Goal: Task Accomplishment & Management: Manage account settings

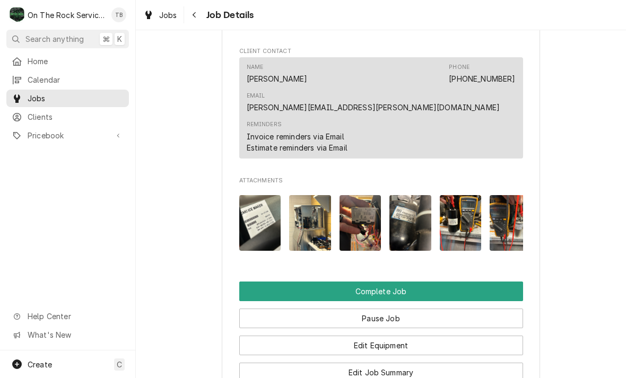
scroll to position [989, 0]
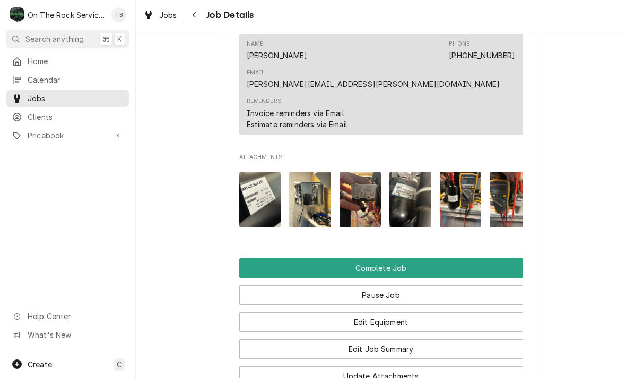
click at [406, 340] on button "Edit Job Summary" at bounding box center [381, 350] width 284 height 20
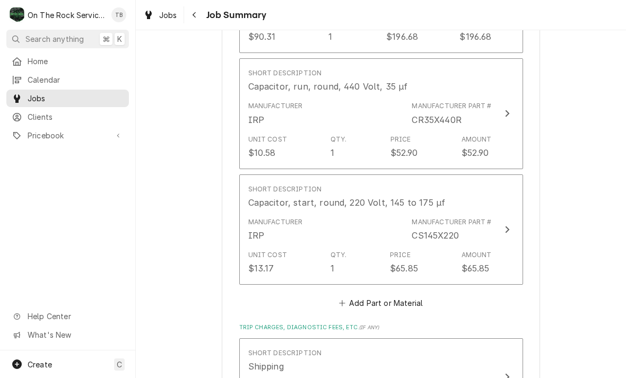
scroll to position [1684, 0]
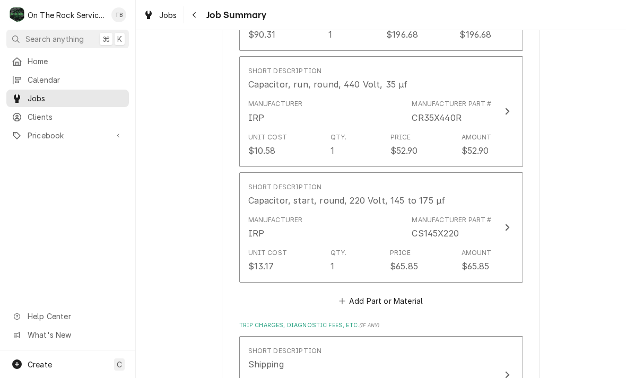
click at [414, 294] on button "Add Part or Material" at bounding box center [381, 301] width 88 height 15
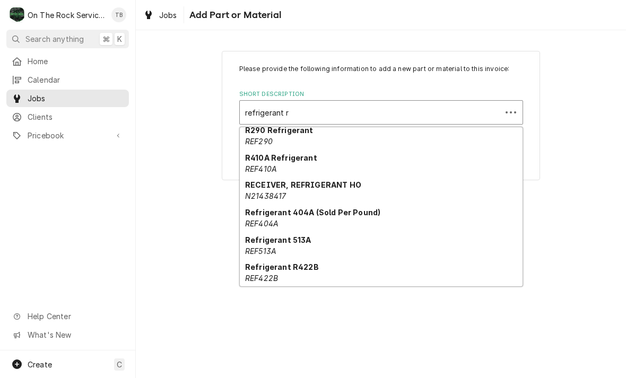
scroll to position [115, 0]
click at [358, 219] on div "Refrigerant 404A (Sold Per Pound) REF404A" at bounding box center [381, 218] width 283 height 28
type input "refrigerant r"
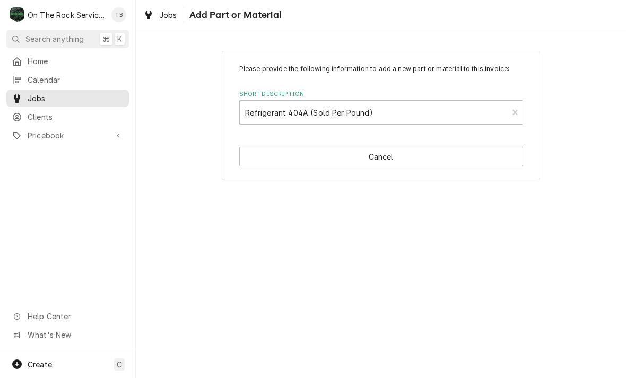
type textarea "x"
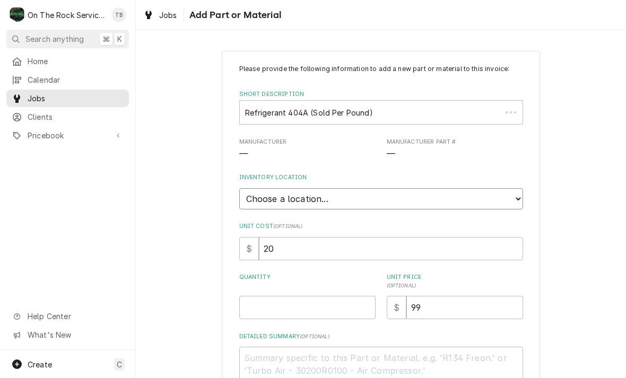
click at [517, 201] on select "Choose a location... Ray's Truck Rich's Truck Todd's Truck Warehouse" at bounding box center [381, 198] width 284 height 21
select select "442"
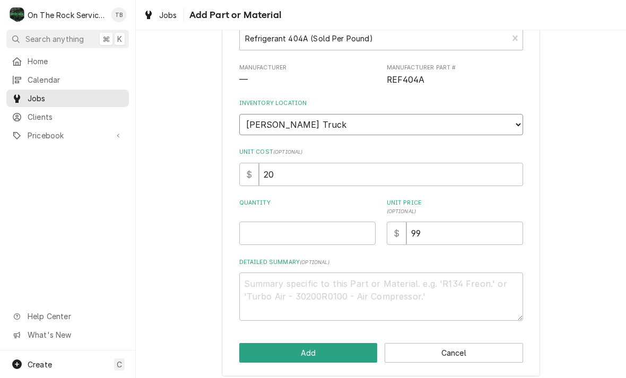
scroll to position [74, 0]
click at [276, 228] on input "Quantity" at bounding box center [307, 233] width 136 height 23
type textarea "x"
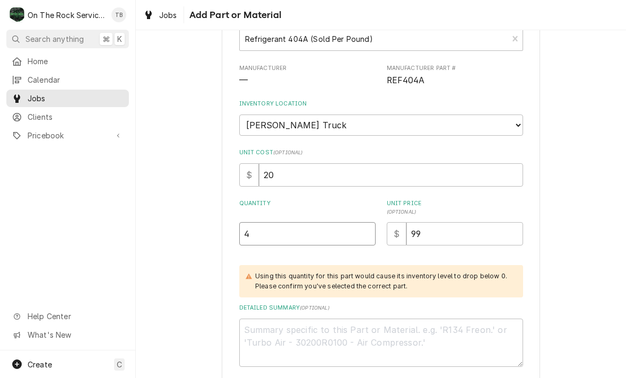
type input "4"
click at [593, 228] on div "Please provide the following information to add a new part or material to this …" at bounding box center [381, 200] width 490 height 464
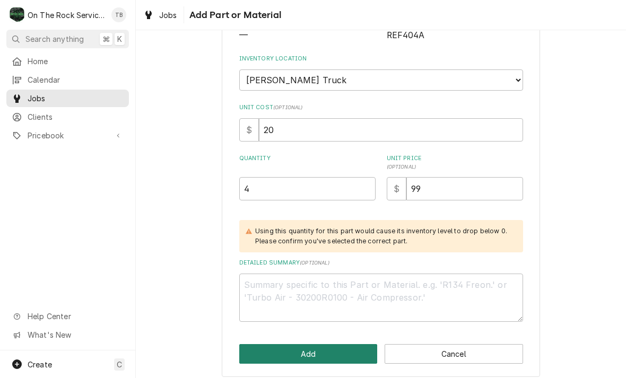
click at [308, 348] on button "Add" at bounding box center [308, 354] width 138 height 20
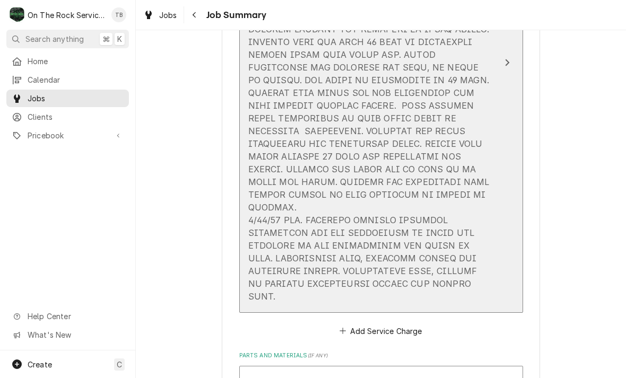
click at [485, 272] on div "Update Line Item" at bounding box center [370, 118] width 244 height 369
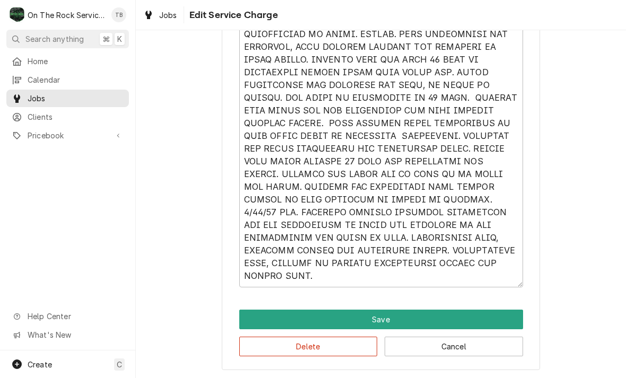
scroll to position [483, 0]
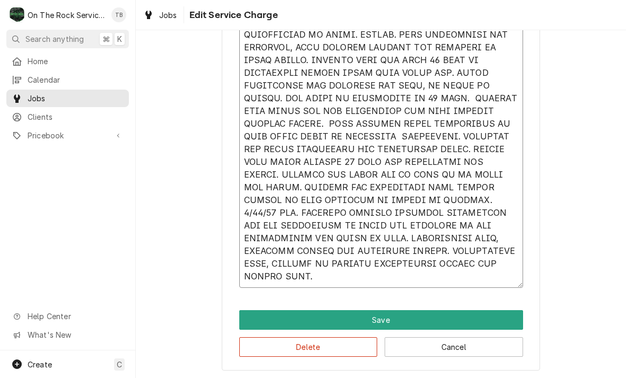
click at [326, 279] on textarea "Service Summary" at bounding box center [381, 124] width 284 height 328
type textarea "x"
type textarea "8/13/25 TMB PROVIDE SERVICE PARTS AND LABOR TO DETERMINE THAT UPON ARRIVAL UNIT…"
type textarea "x"
type textarea "8/13/25 TMB PROVIDE SERVICE PARTS AND LABOR TO DETERMINE THAT UPON ARRIVAL UNIT…"
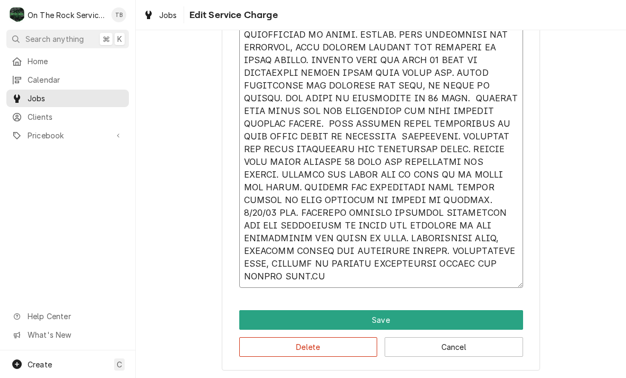
type textarea "x"
type textarea "8/13/25 TMB PROVIDE SERVICE PARTS AND LABOR TO DETERMINE THAT UPON ARRIVAL UNIT…"
type textarea "x"
type textarea "8/13/25 TMB PROVIDE SERVICE PARTS AND LABOR TO DETERMINE THAT UPON ARRIVAL UNIT…"
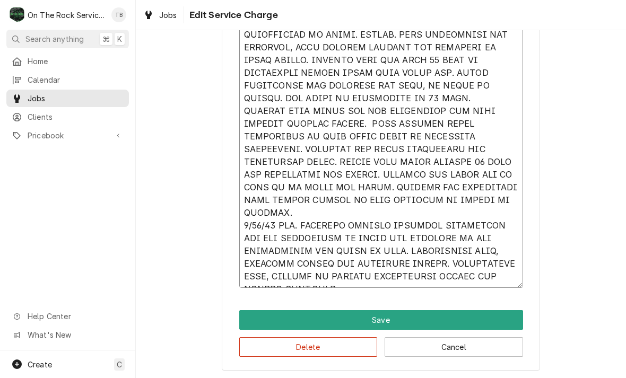
type textarea "x"
type textarea "8/13/25 TMB PROVIDE SERVICE PARTS AND LABOR TO DETERMINE THAT UPON ARRIVAL UNIT…"
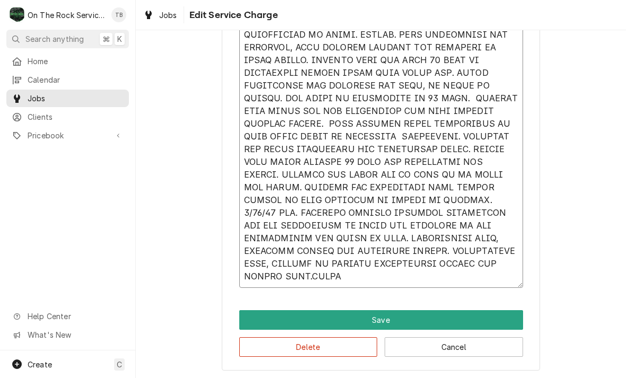
type textarea "x"
type textarea "8/13/25 TMB PROVIDE SERVICE PARTS AND LABOR TO DETERMINE THAT UPON ARRIVAL UNIT…"
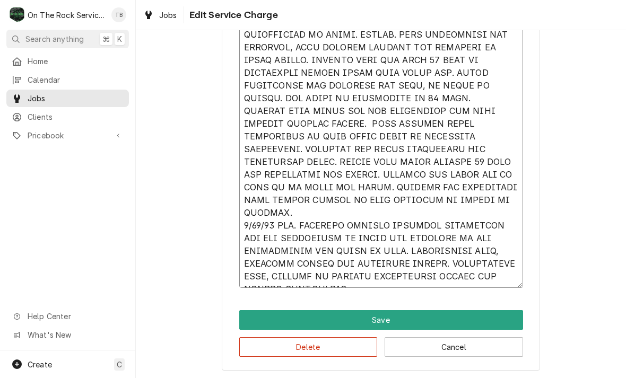
type textarea "x"
type textarea "8/13/25 TMB PROVIDE SERVICE PARTS AND LABOR TO DETERMINE THAT UPON ARRIVAL UNIT…"
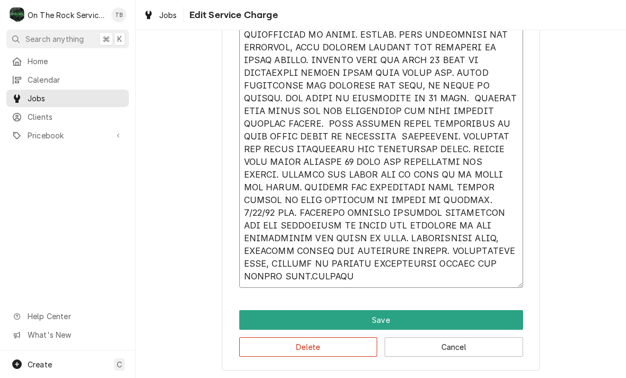
type textarea "x"
type textarea "8/13/25 TMB PROVIDE SERVICE PARTS AND LABOR TO DETERMINE THAT UPON ARRIVAL UNIT…"
type textarea "x"
type textarea "8/13/25 TMB PROVIDE SERVICE PARTS AND LABOR TO DETERMINE THAT UPON ARRIVAL UNIT…"
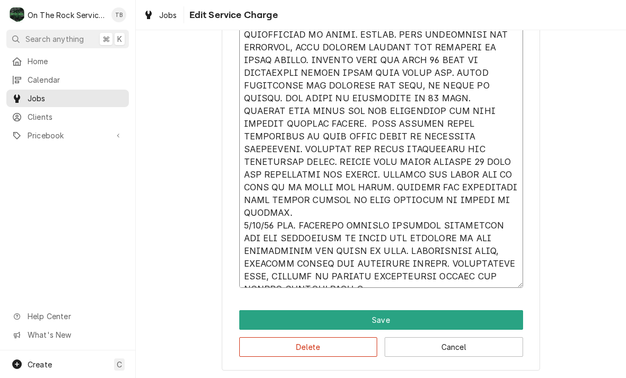
type textarea "x"
type textarea "8/13/25 TMB PROVIDE SERVICE PARTS AND LABOR TO DETERMINE THAT UPON ARRIVAL UNIT…"
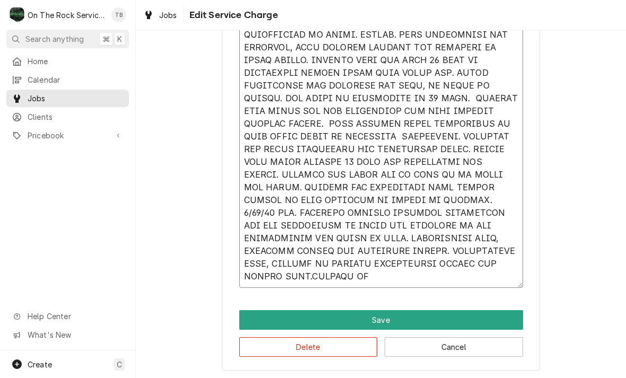
type textarea "x"
type textarea "8/13/25 TMB PROVIDE SERVICE PARTS AND LABOR TO DETERMINE THAT UPON ARRIVAL UNIT…"
type textarea "x"
type textarea "8/13/25 TMB PROVIDE SERVICE PARTS AND LABOR TO DETERMINE THAT UPON ARRIVAL UNIT…"
type textarea "x"
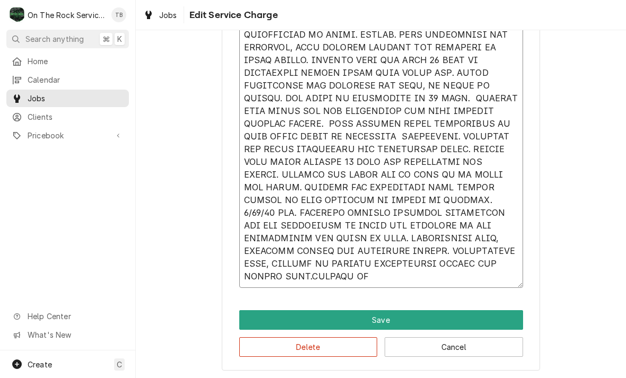
type textarea "8/13/25 TMB PROVIDE SERVICE PARTS AND LABOR TO DETERMINE THAT UPON ARRIVAL UNIT…"
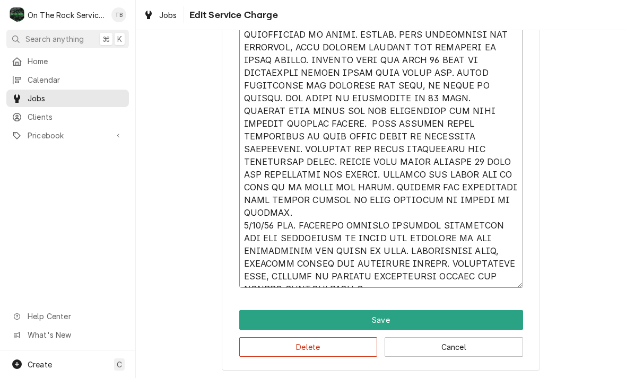
type textarea "x"
type textarea "8/13/25 TMB PROVIDE SERVICE PARTS AND LABOR TO DETERMINE THAT UPON ARRIVAL UNIT…"
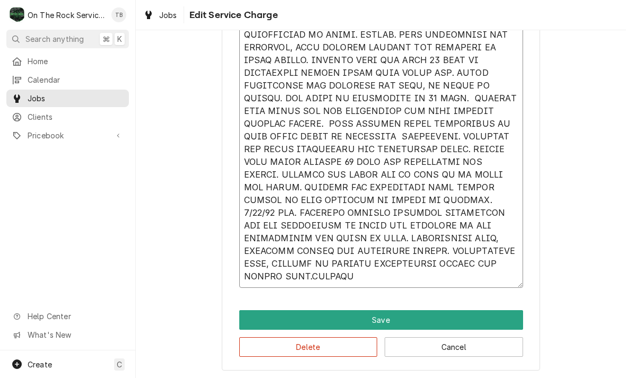
type textarea "x"
type textarea "8/13/25 TMB PROVIDE SERVICE PARTS AND LABOR TO DETERMINE THAT UPON ARRIVAL UNIT…"
type textarea "x"
type textarea "8/13/25 TMB PROVIDE SERVICE PARTS AND LABOR TO DETERMINE THAT UPON ARRIVAL UNIT…"
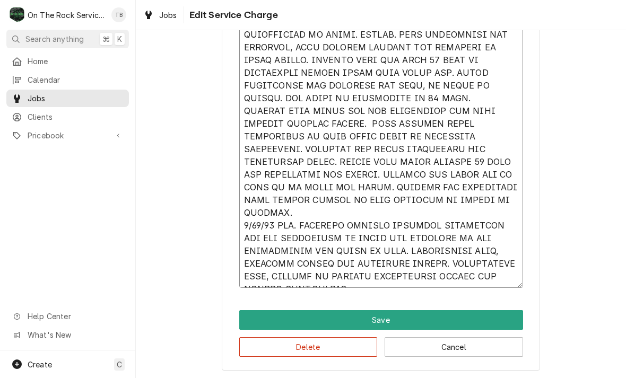
type textarea "x"
type textarea "8/13/25 TMB PROVIDE SERVICE PARTS AND LABOR TO DETERMINE THAT UPON ARRIVAL UNIT…"
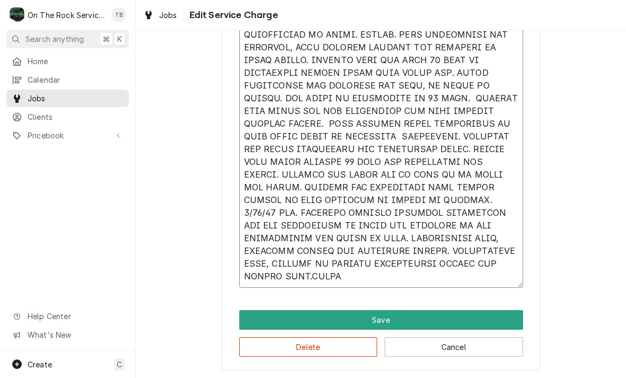
type textarea "x"
type textarea "8/13/25 TMB PROVIDE SERVICE PARTS AND LABOR TO DETERMINE THAT UPON ARRIVAL UNIT…"
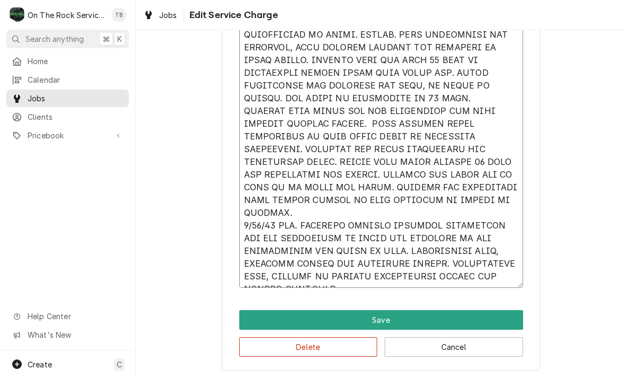
type textarea "x"
type textarea "8/13/25 TMB PROVIDE SERVICE PARTS AND LABOR TO DETERMINE THAT UPON ARRIVAL UNIT…"
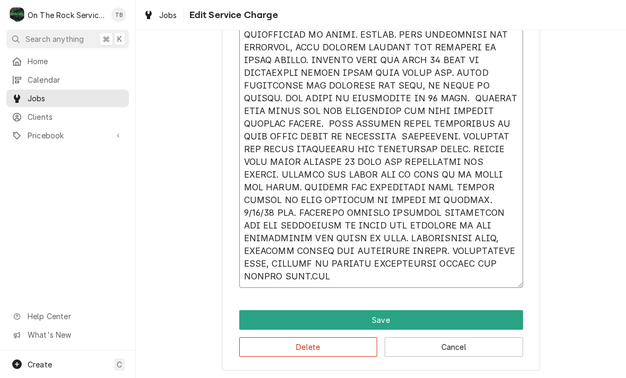
type textarea "x"
type textarea "8/13/25 TMB PROVIDE SERVICE PARTS AND LABOR TO DETERMINE THAT UPON ARRIVAL UNIT…"
type textarea "x"
type textarea "8/13/25 TMB PROVIDE SERVICE PARTS AND LABOR TO DETERMINE THAT UPON ARRIVAL UNIT…"
type textarea "x"
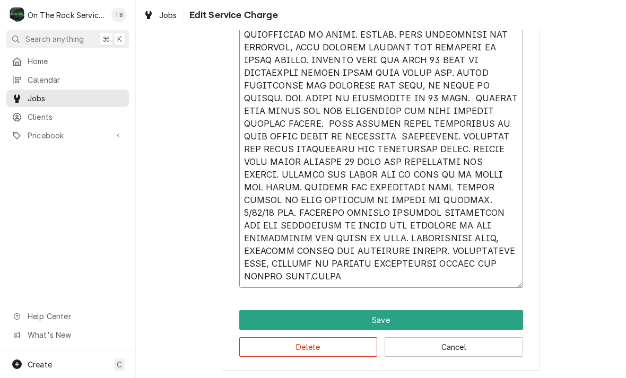
type textarea "8/13/25 TMB PROVIDE SERVICE PARTS AND LABOR TO DETERMINE THAT UPON ARRIVAL UNIT…"
type textarea "x"
type textarea "8/13/25 TMB PROVIDE SERVICE PARTS AND LABOR TO DETERMINE THAT UPON ARRIVAL UNIT…"
type textarea "x"
type textarea "8/13/25 TMB PROVIDE SERVICE PARTS AND LABOR TO DETERMINE THAT UPON ARRIVAL UNIT…"
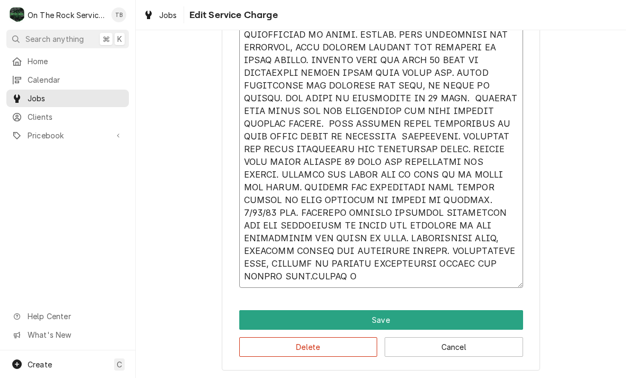
type textarea "x"
type textarea "8/13/25 TMB PROVIDE SERVICE PARTS AND LABOR TO DETERMINE THAT UPON ARRIVAL UNIT…"
type textarea "x"
type textarea "8/13/25 TMB PROVIDE SERVICE PARTS AND LABOR TO DETERMINE THAT UPON ARRIVAL UNIT…"
type textarea "x"
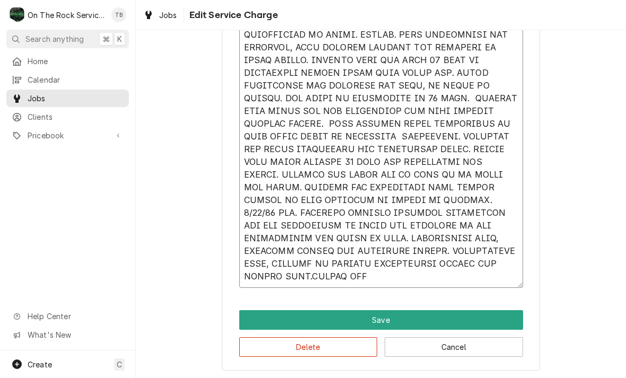
type textarea "8/13/25 TMB PROVIDE SERVICE PARTS AND LABOR TO DETERMINE THAT UPON ARRIVAL UNIT…"
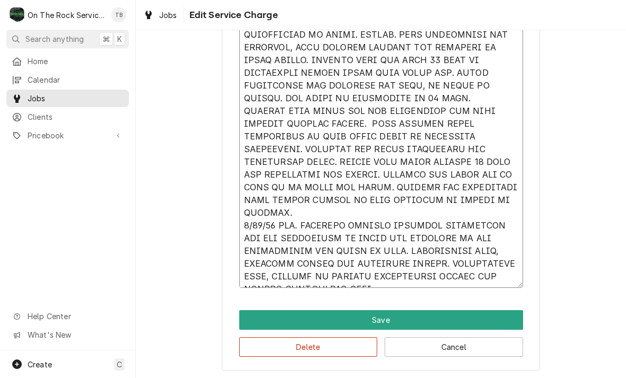
type textarea "x"
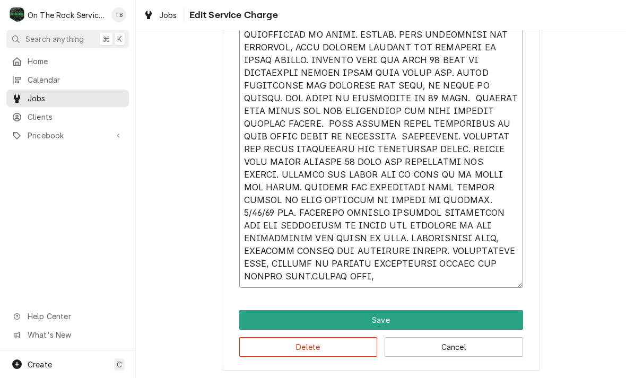
type textarea "8/13/25 TMB PROVIDE SERVICE PARTS AND LABOR TO DETERMINE THAT UPON ARRIVAL UNIT…"
type textarea "x"
type textarea "8/13/25 TMB PROVIDE SERVICE PARTS AND LABOR TO DETERMINE THAT UPON ARRIVAL UNIT…"
type textarea "x"
type textarea "8/13/25 TMB PROVIDE SERVICE PARTS AND LABOR TO DETERMINE THAT UPON ARRIVAL UNIT…"
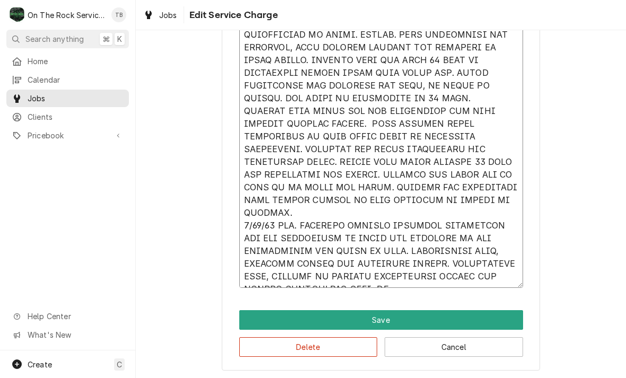
type textarea "x"
type textarea "8/13/25 TMB PROVIDE SERVICE PARTS AND LABOR TO DETERMINE THAT UPON ARRIVAL UNIT…"
type textarea "x"
type textarea "8/13/25 TMB PROVIDE SERVICE PARTS AND LABOR TO DETERMINE THAT UPON ARRIVAL UNIT…"
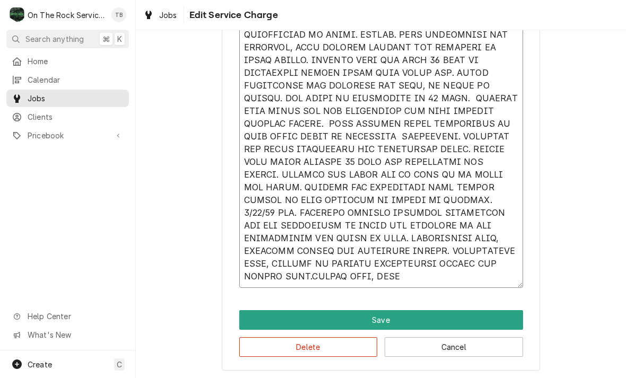
type textarea "x"
type textarea "8/13/25 TMB PROVIDE SERVICE PARTS AND LABOR TO DETERMINE THAT UPON ARRIVAL UNIT…"
type textarea "x"
type textarea "8/13/25 TMB PROVIDE SERVICE PARTS AND LABOR TO DETERMINE THAT UPON ARRIVAL UNIT…"
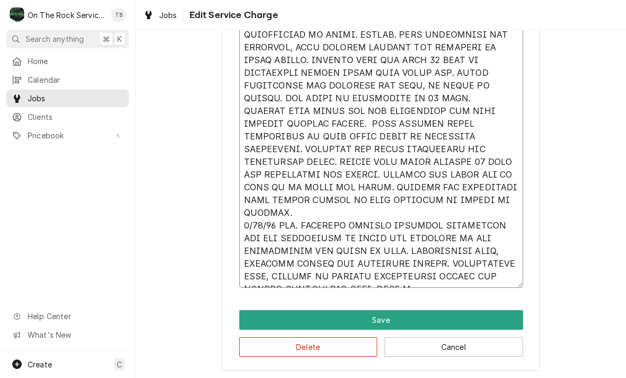
type textarea "x"
type textarea "8/13/25 TMB PROVIDE SERVICE PARTS AND LABOR TO DETERMINE THAT UPON ARRIVAL UNIT…"
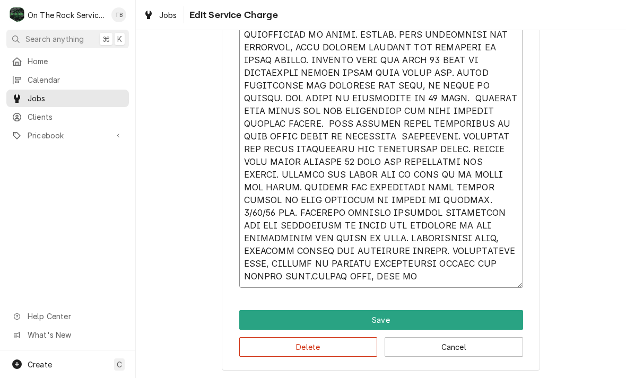
type textarea "x"
type textarea "8/13/25 TMB PROVIDE SERVICE PARTS AND LABOR TO DETERMINE THAT UPON ARRIVAL UNIT…"
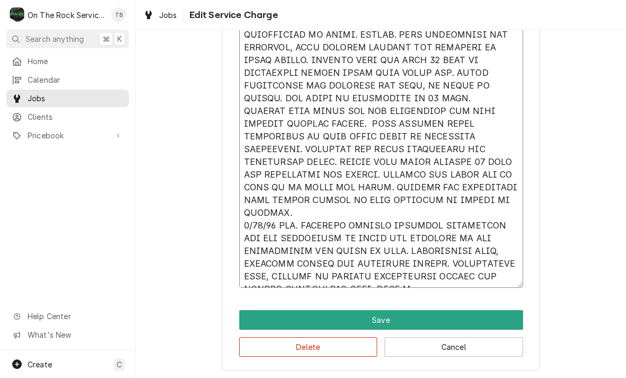
type textarea "x"
type textarea "8/13/25 TMB PROVIDE SERVICE PARTS AND LABOR TO DETERMINE THAT UPON ARRIVAL UNIT…"
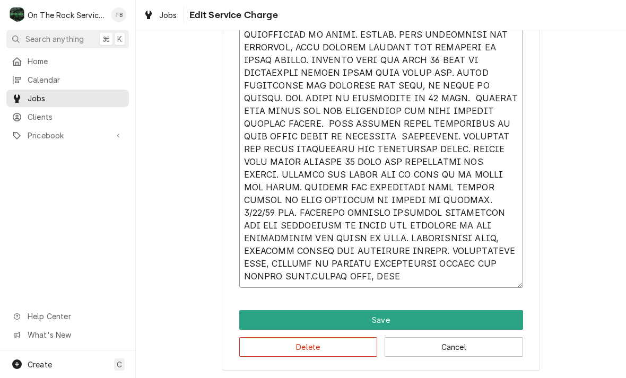
type textarea "x"
type textarea "8/13/25 TMB PROVIDE SERVICE PARTS AND LABOR TO DETERMINE THAT UPON ARRIVAL UNIT…"
type textarea "x"
type textarea "8/13/25 TMB PROVIDE SERVICE PARTS AND LABOR TO DETERMINE THAT UPON ARRIVAL UNIT…"
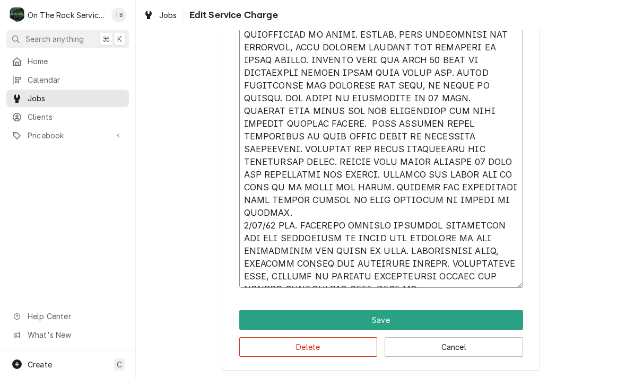
type textarea "x"
type textarea "8/13/25 TMB PROVIDE SERVICE PARTS AND LABOR TO DETERMINE THAT UPON ARRIVAL UNIT…"
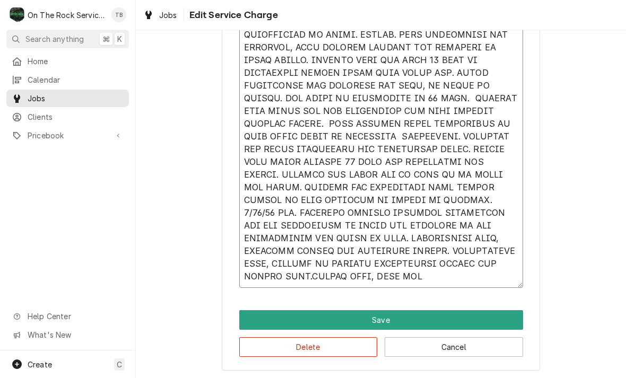
type textarea "x"
type textarea "8/13/25 TMB PROVIDE SERVICE PARTS AND LABOR TO DETERMINE THAT UPON ARRIVAL UNIT…"
type textarea "x"
type textarea "8/13/25 TMB PROVIDE SERVICE PARTS AND LABOR TO DETERMINE THAT UPON ARRIVAL UNIT…"
type textarea "x"
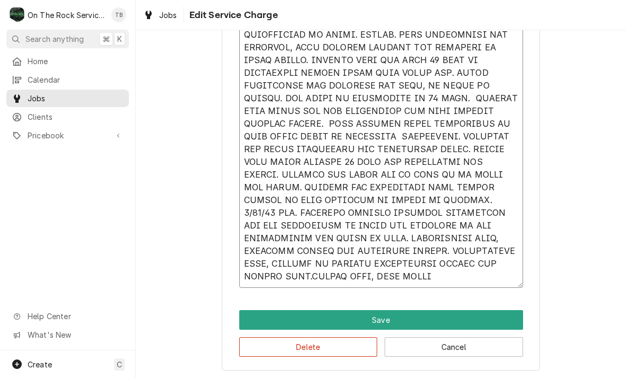
type textarea "8/13/25 TMB PROVIDE SERVICE PARTS AND LABOR TO DETERMINE THAT UPON ARRIVAL UNIT…"
type textarea "x"
type textarea "8/13/25 TMB PROVIDE SERVICE PARTS AND LABOR TO DETERMINE THAT UPON ARRIVAL UNIT…"
type textarea "x"
type textarea "8/13/25 TMB PROVIDE SERVICE PARTS AND LABOR TO DETERMINE THAT UPON ARRIVAL UNIT…"
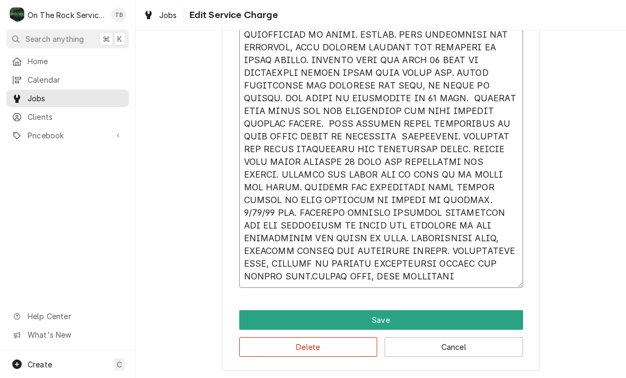
type textarea "x"
type textarea "8/13/25 TMB PROVIDE SERVICE PARTS AND LABOR TO DETERMINE THAT UPON ARRIVAL UNIT…"
type textarea "x"
type textarea "8/13/25 TMB PROVIDE SERVICE PARTS AND LABOR TO DETERMINE THAT UPON ARRIVAL UNIT…"
type textarea "x"
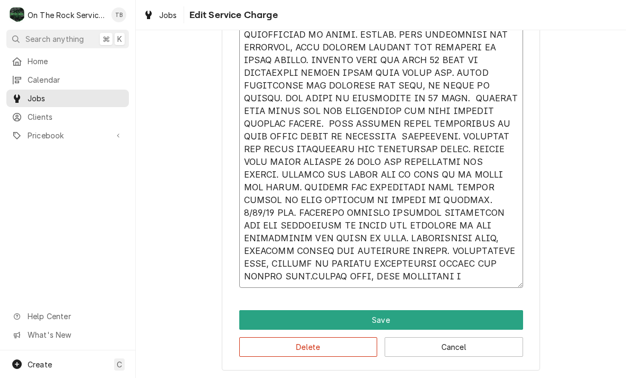
type textarea "8/13/25 TMB PROVIDE SERVICE PARTS AND LABOR TO DETERMINE THAT UPON ARRIVAL UNIT…"
type textarea "x"
type textarea "8/13/25 TMB PROVIDE SERVICE PARTS AND LABOR TO DETERMINE THAT UPON ARRIVAL UNIT…"
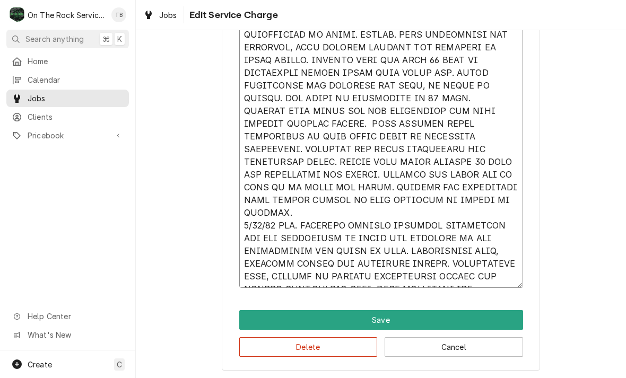
type textarea "x"
type textarea "8/13/25 TMB PROVIDE SERVICE PARTS AND LABOR TO DETERMINE THAT UPON ARRIVAL UNIT…"
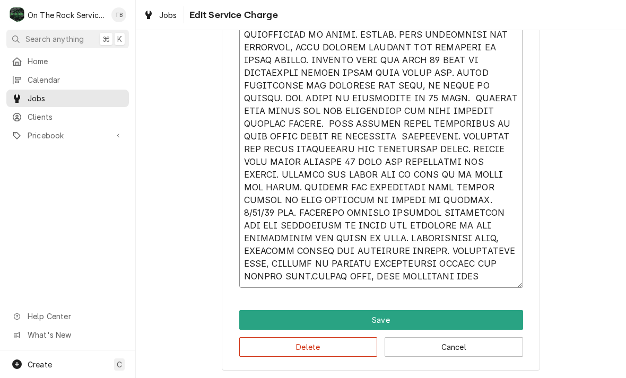
type textarea "x"
type textarea "8/13/25 TMB PROVIDE SERVICE PARTS AND LABOR TO DETERMINE THAT UPON ARRIVAL UNIT…"
type textarea "x"
type textarea "8/13/25 TMB PROVIDE SERVICE PARTS AND LABOR TO DETERMINE THAT UPON ARRIVAL UNIT…"
type textarea "x"
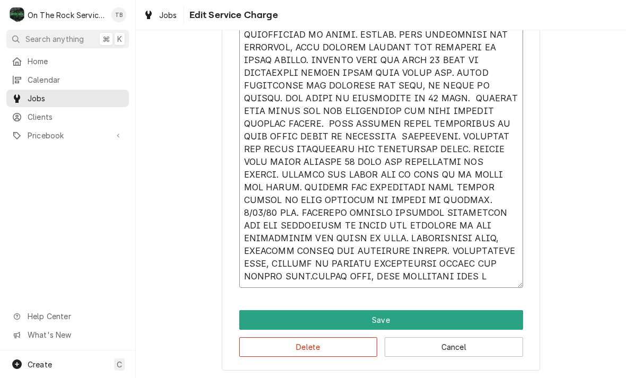
type textarea "8/13/25 TMB PROVIDE SERVICE PARTS AND LABOR TO DETERMINE THAT UPON ARRIVAL UNIT…"
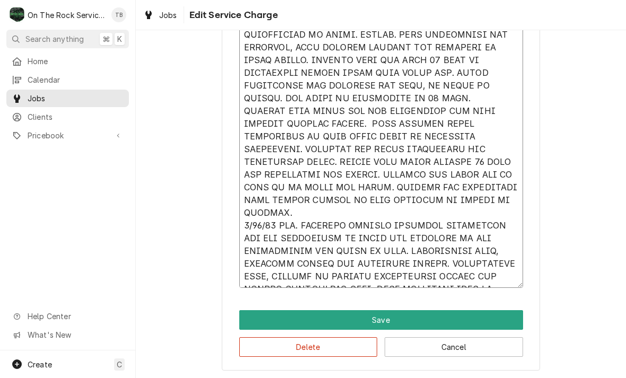
type textarea "x"
type textarea "8/13/25 TMB PROVIDE SERVICE PARTS AND LABOR TO DETERMINE THAT UPON ARRIVAL UNIT…"
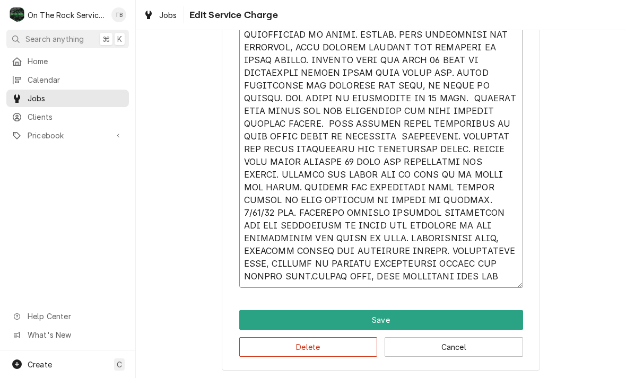
type textarea "x"
type textarea "8/13/25 TMB PROVIDE SERVICE PARTS AND LABOR TO DETERMINE THAT UPON ARRIVAL UNIT…"
type textarea "x"
type textarea "8/13/25 TMB PROVIDE SERVICE PARTS AND LABOR TO DETERMINE THAT UPON ARRIVAL UNIT…"
type textarea "x"
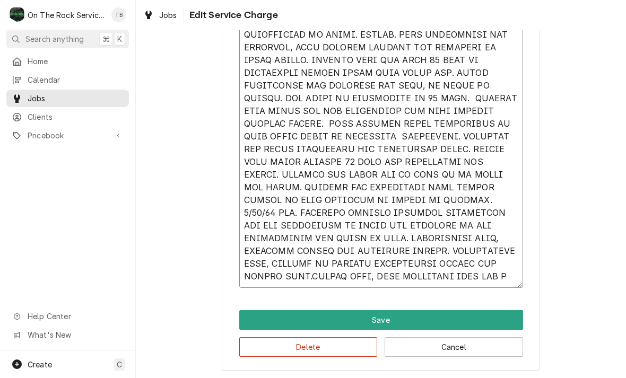
type textarea "8/13/25 TMB PROVIDE SERVICE PARTS AND LABOR TO DETERMINE THAT UPON ARRIVAL UNIT…"
type textarea "x"
type textarea "8/13/25 TMB PROVIDE SERVICE PARTS AND LABOR TO DETERMINE THAT UPON ARRIVAL UNIT…"
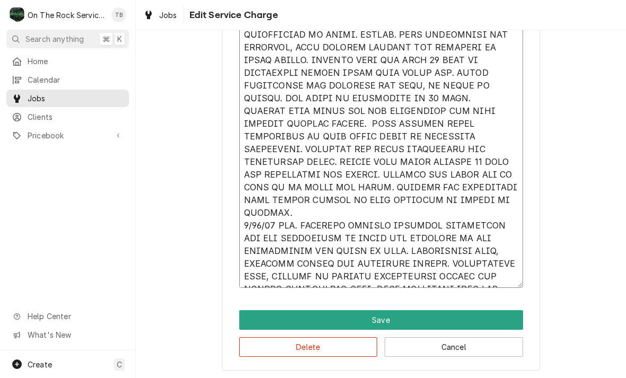
type textarea "x"
type textarea "8/13/25 TMB PROVIDE SERVICE PARTS AND LABOR TO DETERMINE THAT UPON ARRIVAL UNIT…"
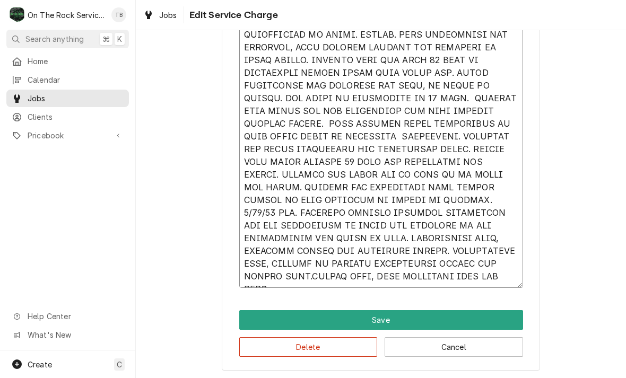
type textarea "x"
type textarea "8/13/25 TMB PROVIDE SERVICE PARTS AND LABOR TO DETERMINE THAT UPON ARRIVAL UNIT…"
type textarea "x"
type textarea "8/13/25 TMB PROVIDE SERVICE PARTS AND LABOR TO DETERMINE THAT UPON ARRIVAL UNIT…"
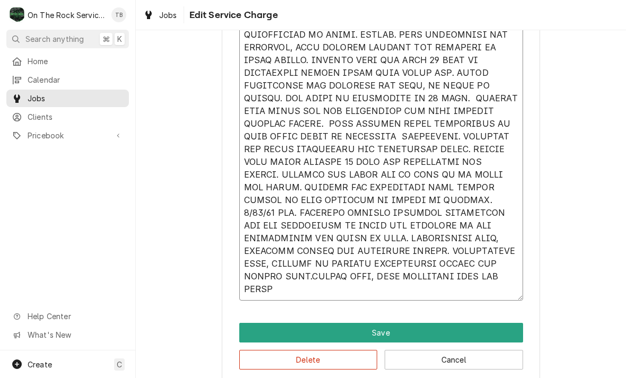
type textarea "x"
type textarea "8/13/25 TMB PROVIDE SERVICE PARTS AND LABOR TO DETERMINE THAT UPON ARRIVAL UNIT…"
type textarea "x"
type textarea "8/13/25 TMB PROVIDE SERVICE PARTS AND LABOR TO DETERMINE THAT UPON ARRIVAL UNIT…"
type textarea "x"
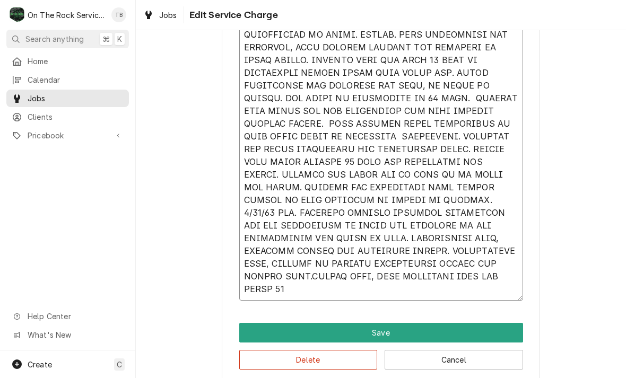
type textarea "8/13/25 TMB PROVIDE SERVICE PARTS AND LABOR TO DETERMINE THAT UPON ARRIVAL UNIT…"
type textarea "x"
type textarea "8/13/25 TMB PROVIDE SERVICE PARTS AND LABOR TO DETERMINE THAT UPON ARRIVAL UNIT…"
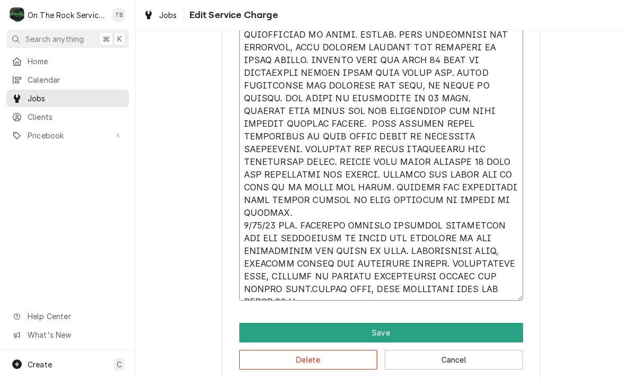
type textarea "x"
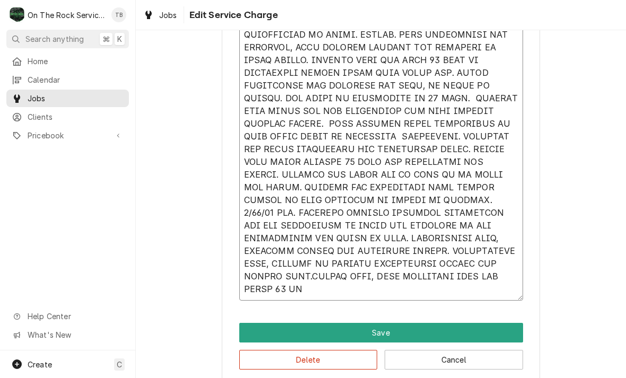
type textarea "8/13/25 TMB PROVIDE SERVICE PARTS AND LABOR TO DETERMINE THAT UPON ARRIVAL UNIT…"
type textarea "x"
type textarea "8/13/25 TMB PROVIDE SERVICE PARTS AND LABOR TO DETERMINE THAT UPON ARRIVAL UNIT…"
type textarea "x"
type textarea "8/13/25 TMB PROVIDE SERVICE PARTS AND LABOR TO DETERMINE THAT UPON ARRIVAL UNIT…"
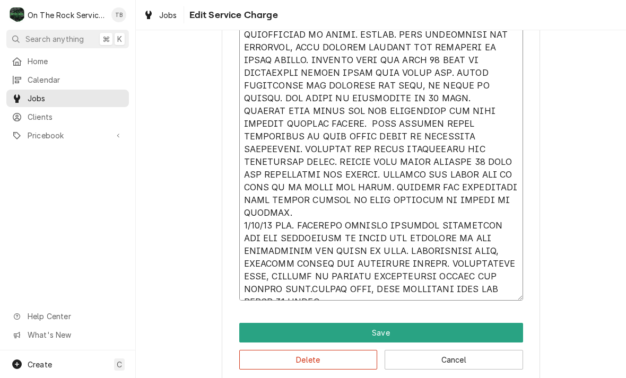
type textarea "x"
type textarea "8/13/25 TMB PROVIDE SERVICE PARTS AND LABOR TO DETERMINE THAT UPON ARRIVAL UNIT…"
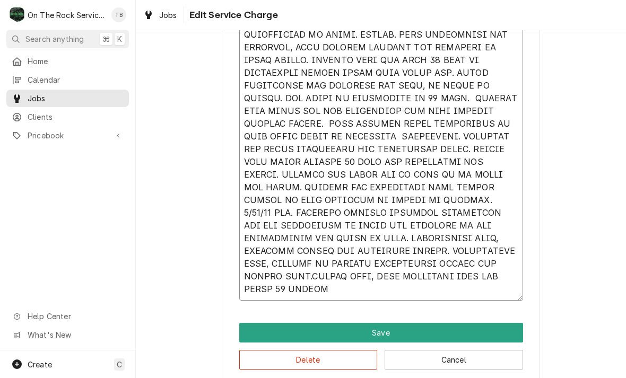
type textarea "x"
type textarea "8/13/25 TMB PROVIDE SERVICE PARTS AND LABOR TO DETERMINE THAT UPON ARRIVAL UNIT…"
type textarea "x"
type textarea "8/13/25 TMB PROVIDE SERVICE PARTS AND LABOR TO DETERMINE THAT UPON ARRIVAL UNIT…"
type textarea "x"
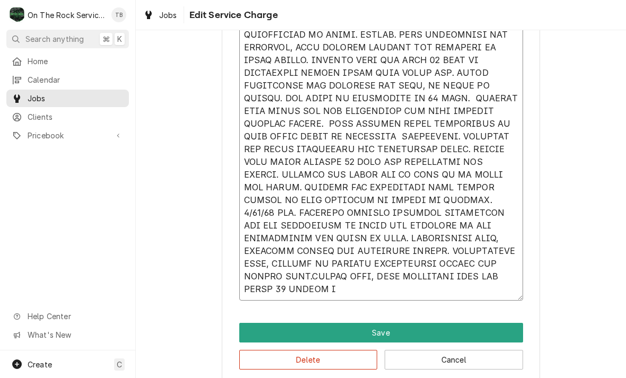
type textarea "8/13/25 TMB PROVIDE SERVICE PARTS AND LABOR TO DETERMINE THAT UPON ARRIVAL UNIT…"
type textarea "x"
type textarea "8/13/25 TMB PROVIDE SERVICE PARTS AND LABOR TO DETERMINE THAT UPON ARRIVAL UNIT…"
type textarea "x"
type textarea "8/13/25 TMB PROVIDE SERVICE PARTS AND LABOR TO DETERMINE THAT UPON ARRIVAL UNIT…"
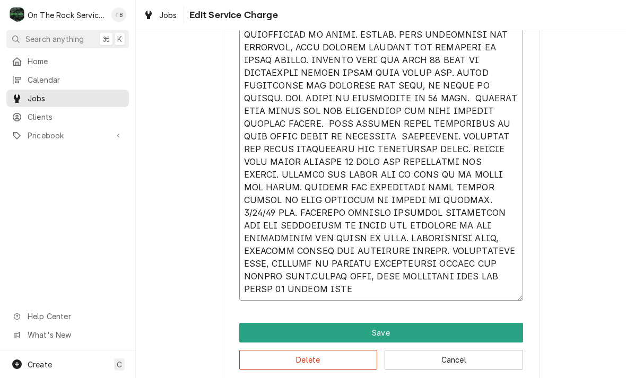
type textarea "x"
type textarea "8/13/25 TMB PROVIDE SERVICE PARTS AND LABOR TO DETERMINE THAT UPON ARRIVAL UNIT…"
type textarea "x"
type textarea "8/13/25 TMB PROVIDE SERVICE PARTS AND LABOR TO DETERMINE THAT UPON ARRIVAL UNIT…"
type textarea "x"
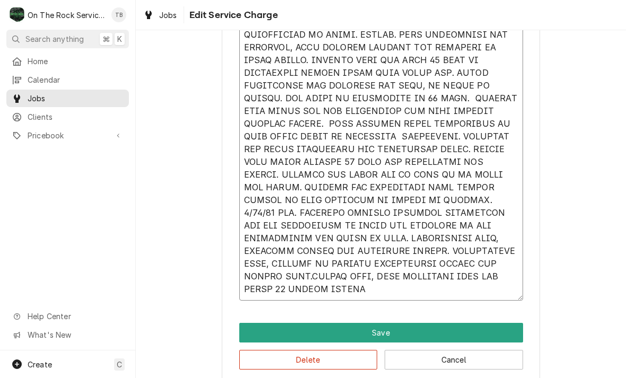
type textarea "8/13/25 TMB PROVIDE SERVICE PARTS AND LABOR TO DETERMINE THAT UPON ARRIVAL UNIT…"
type textarea "x"
type textarea "8/13/25 TMB PROVIDE SERVICE PARTS AND LABOR TO DETERMINE THAT UPON ARRIVAL UNIT…"
type textarea "x"
type textarea "8/13/25 TMB PROVIDE SERVICE PARTS AND LABOR TO DETERMINE THAT UPON ARRIVAL UNIT…"
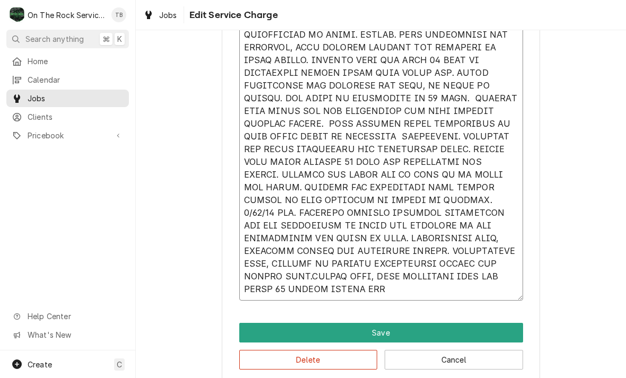
type textarea "x"
type textarea "8/13/25 TMB PROVIDE SERVICE PARTS AND LABOR TO DETERMINE THAT UPON ARRIVAL UNIT…"
type textarea "x"
type textarea "8/13/25 TMB PROVIDE SERVICE PARTS AND LABOR TO DETERMINE THAT UPON ARRIVAL UNIT…"
type textarea "x"
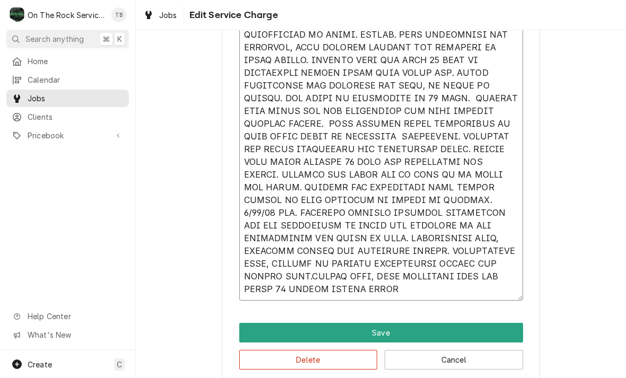
type textarea "8/13/25 TMB PROVIDE SERVICE PARTS AND LABOR TO DETERMINE THAT UPON ARRIVAL UNIT…"
type textarea "x"
type textarea "8/13/25 TMB PROVIDE SERVICE PARTS AND LABOR TO DETERMINE THAT UPON ARRIVAL UNIT…"
type textarea "x"
type textarea "8/13/25 TMB PROVIDE SERVICE PARTS AND LABOR TO DETERMINE THAT UPON ARRIVAL UNIT…"
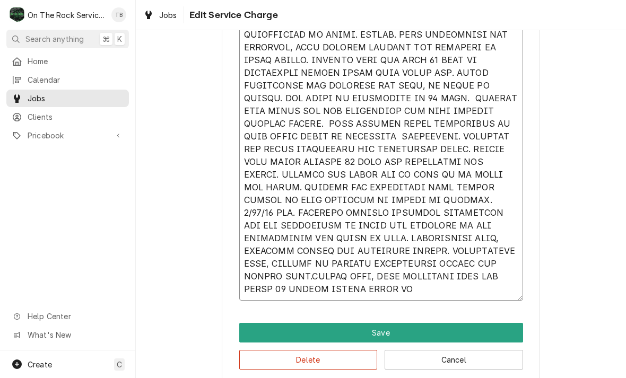
type textarea "x"
type textarea "8/13/25 TMB PROVIDE SERVICE PARTS AND LABOR TO DETERMINE THAT UPON ARRIVAL UNIT…"
type textarea "x"
type textarea "8/13/25 TMB PROVIDE SERVICE PARTS AND LABOR TO DETERMINE THAT UPON ARRIVAL UNIT…"
type textarea "x"
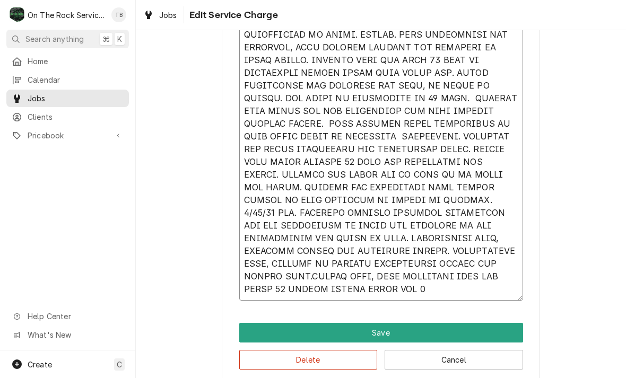
type textarea "8/13/25 TMB PROVIDE SERVICE PARTS AND LABOR TO DETERMINE THAT UPON ARRIVAL UNIT…"
type textarea "x"
type textarea "8/13/25 TMB PROVIDE SERVICE PARTS AND LABOR TO DETERMINE THAT UPON ARRIVAL UNIT…"
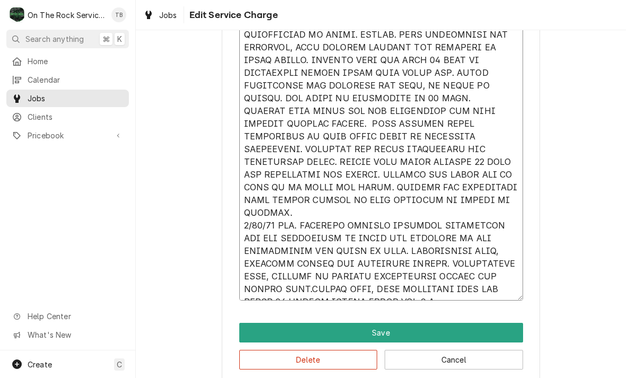
type textarea "x"
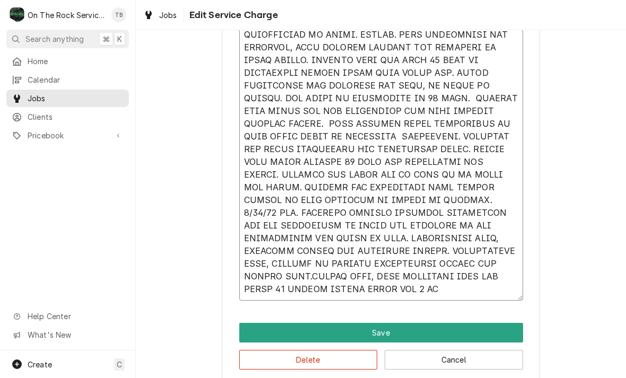
type textarea "8/13/25 TMB PROVIDE SERVICE PARTS AND LABOR TO DETERMINE THAT UPON ARRIVAL UNIT…"
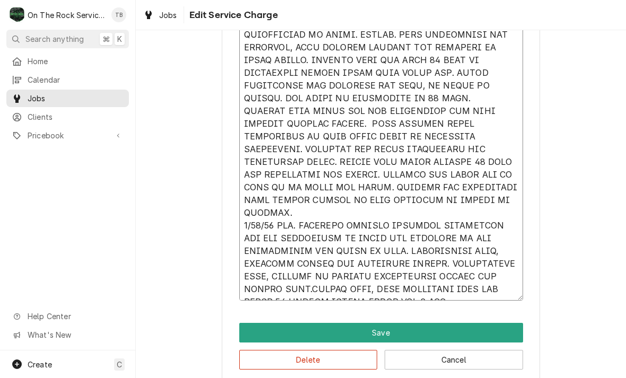
type textarea "x"
type textarea "8/13/25 TMB PROVIDE SERVICE PARTS AND LABOR TO DETERMINE THAT UPON ARRIVAL UNIT…"
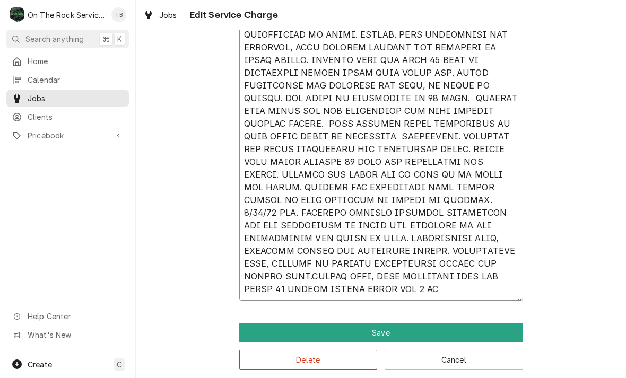
type textarea "x"
type textarea "8/13/25 TMB PROVIDE SERVICE PARTS AND LABOR TO DETERMINE THAT UPON ARRIVAL UNIT…"
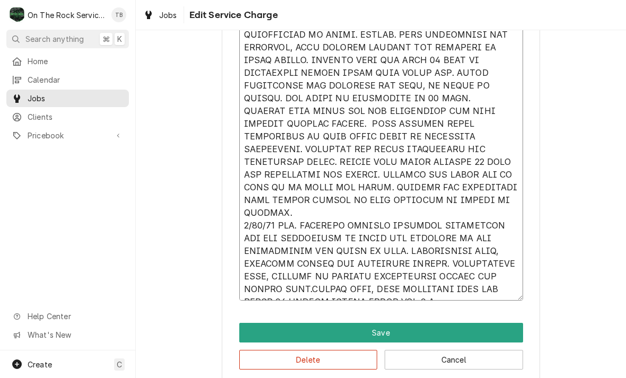
type textarea "x"
type textarea "8/13/25 TMB PROVIDE SERVICE PARTS AND LABOR TO DETERMINE THAT UPON ARRIVAL UNIT…"
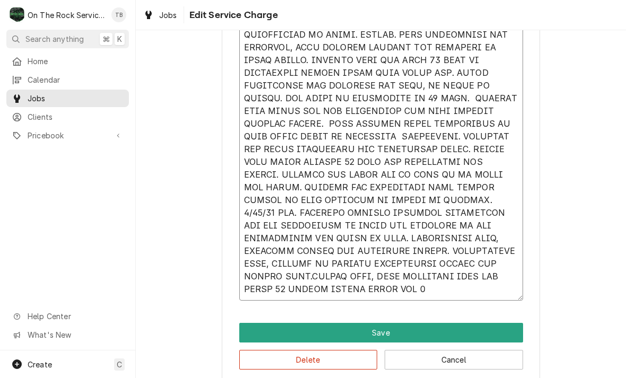
type textarea "x"
type textarea "8/13/25 TMB PROVIDE SERVICE PARTS AND LABOR TO DETERMINE THAT UPON ARRIVAL UNIT…"
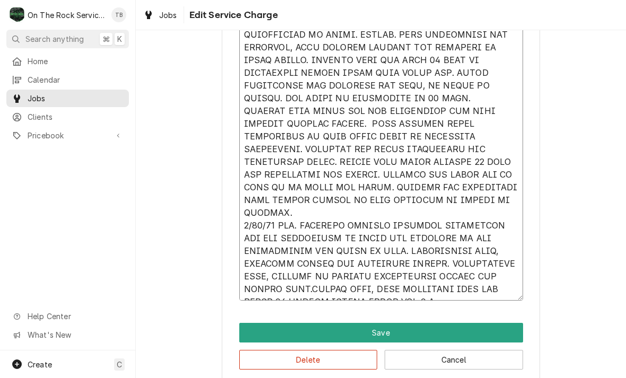
type textarea "x"
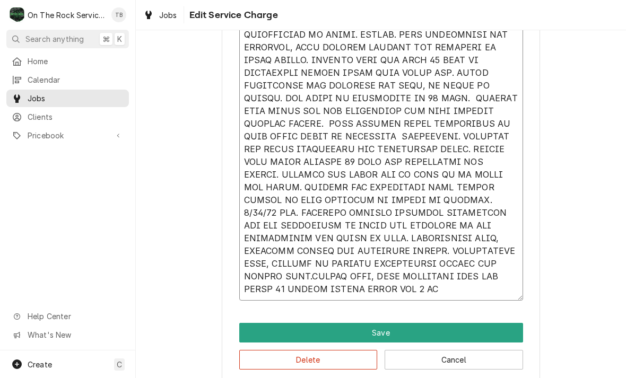
type textarea "8/13/25 TMB PROVIDE SERVICE PARTS AND LABOR TO DETERMINE THAT UPON ARRIVAL UNIT…"
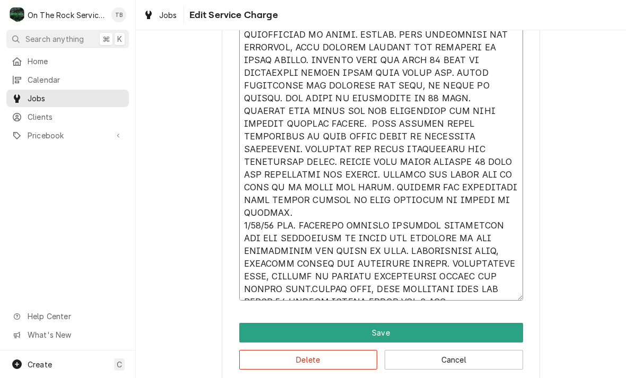
type textarea "x"
type textarea "8/13/25 TMB PROVIDE SERVICE PARTS AND LABOR TO DETERMINE THAT UPON ARRIVAL UNIT…"
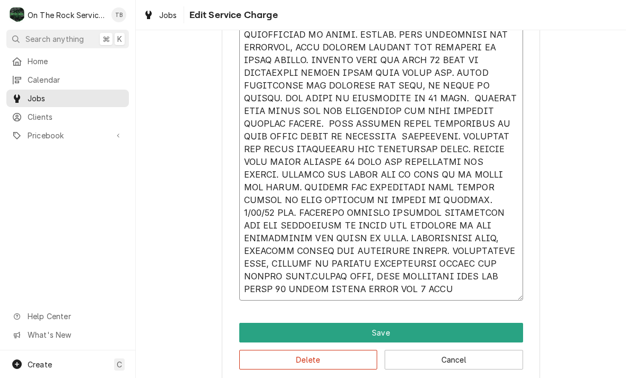
type textarea "x"
type textarea "8/13/25 TMB PROVIDE SERVICE PARTS AND LABOR TO DETERMINE THAT UPON ARRIVAL UNIT…"
type textarea "x"
type textarea "8/13/25 TMB PROVIDE SERVICE PARTS AND LABOR TO DETERMINE THAT UPON ARRIVAL UNIT…"
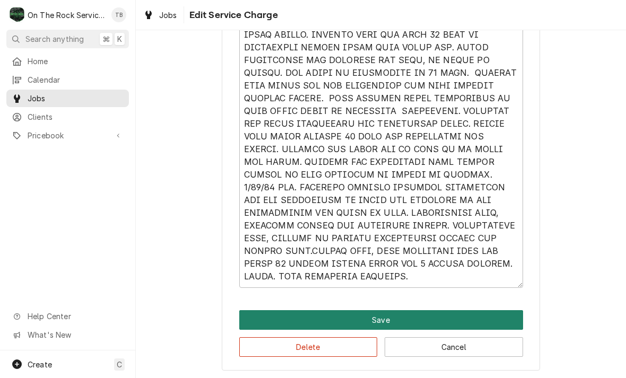
click at [411, 317] on button "Save" at bounding box center [381, 320] width 284 height 20
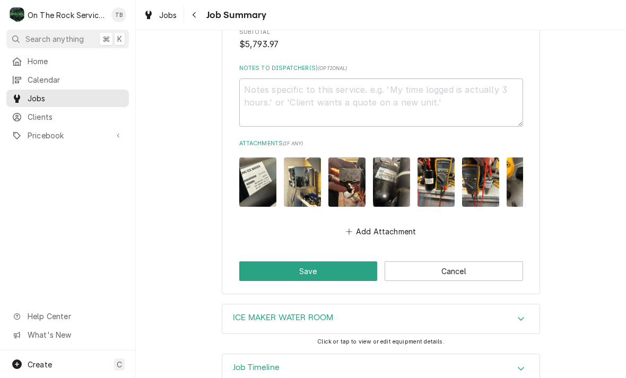
scroll to position [2496, 0]
click at [320, 262] on button "Save" at bounding box center [308, 272] width 138 height 20
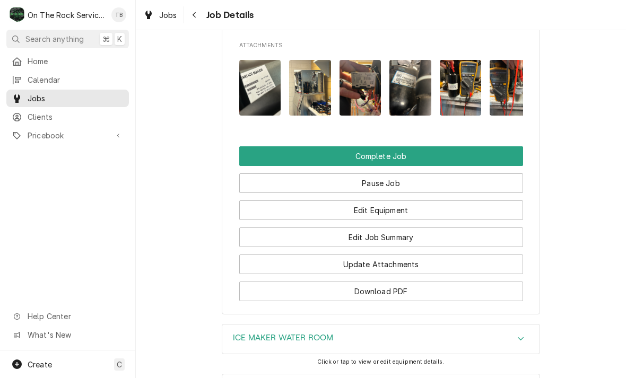
scroll to position [1112, 0]
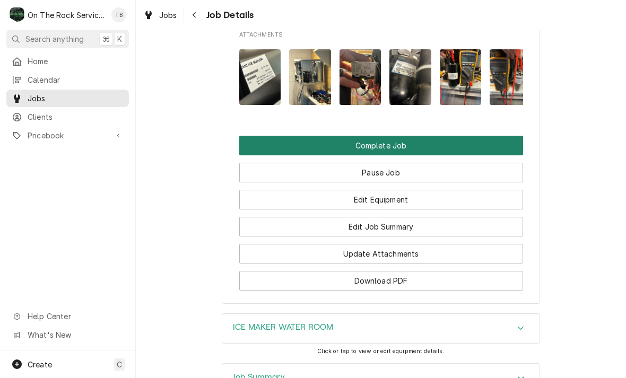
click at [389, 136] on button "Complete Job" at bounding box center [381, 146] width 284 height 20
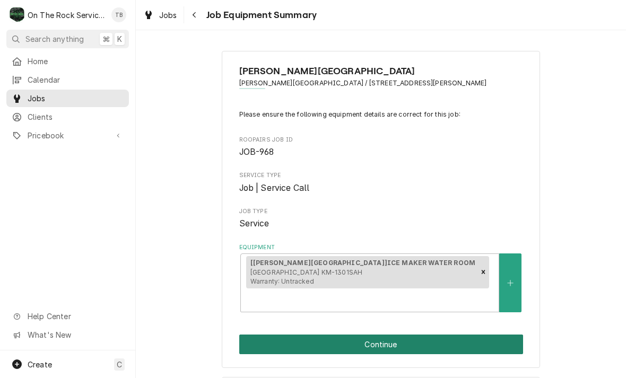
click at [386, 335] on button "Continue" at bounding box center [381, 345] width 284 height 20
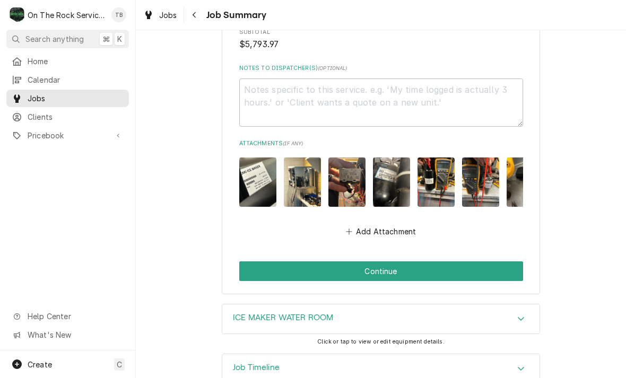
scroll to position [2496, 0]
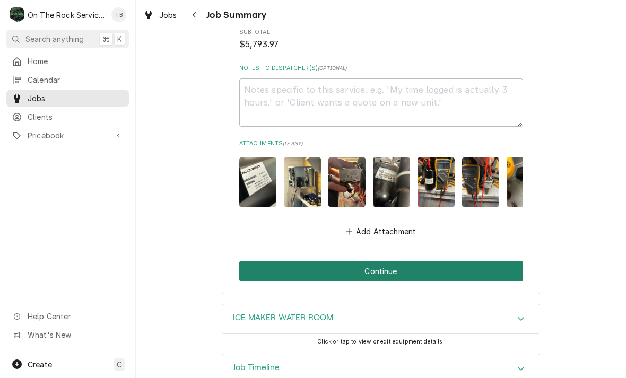
click at [381, 262] on button "Continue" at bounding box center [381, 272] width 284 height 20
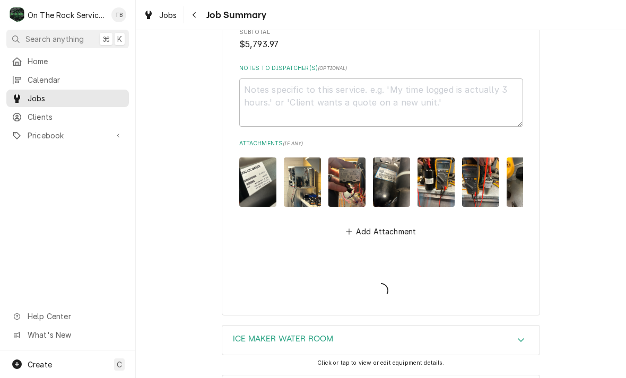
type textarea "x"
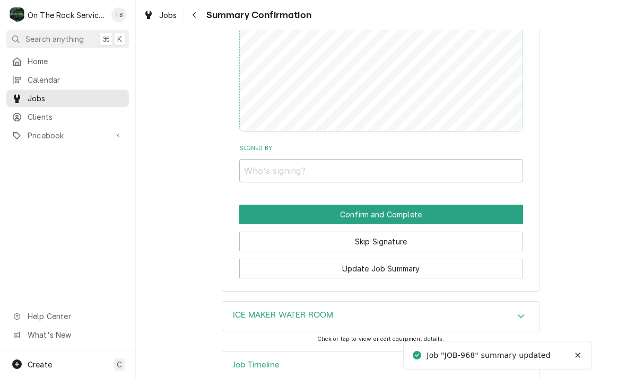
scroll to position [2201, 0]
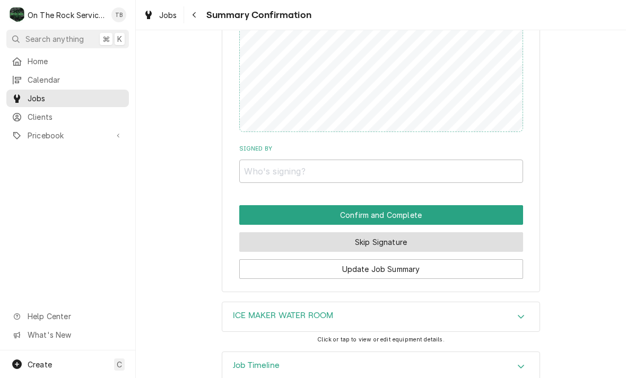
click at [381, 232] on button "Skip Signature" at bounding box center [381, 242] width 284 height 20
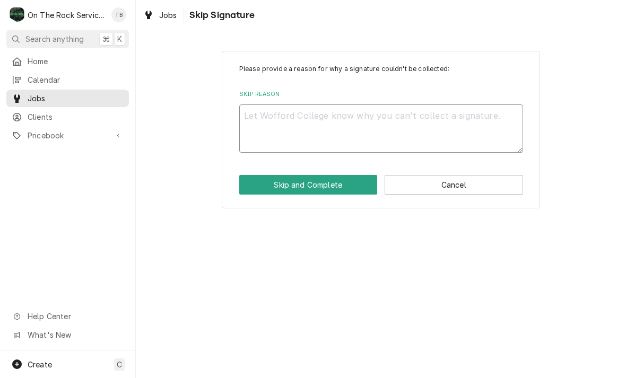
click at [277, 126] on textarea "Skip Reason" at bounding box center [381, 129] width 284 height 48
type textarea "x"
type textarea "S"
type textarea "x"
type textarea "SK"
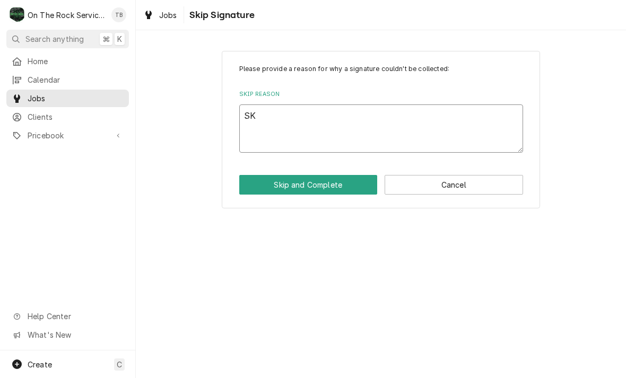
type textarea "x"
type textarea "SKI"
type textarea "x"
type textarea "SKIP"
click at [301, 186] on button "Skip and Complete" at bounding box center [308, 185] width 138 height 20
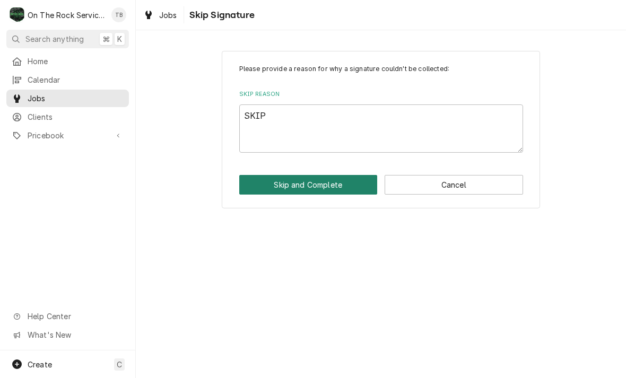
type textarea "x"
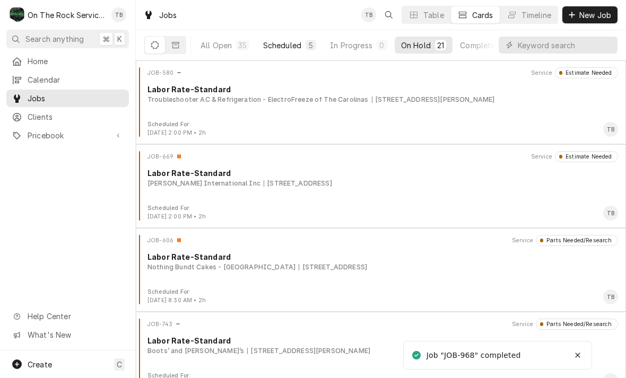
click at [293, 51] on button "Scheduled 5" at bounding box center [290, 45] width 66 height 17
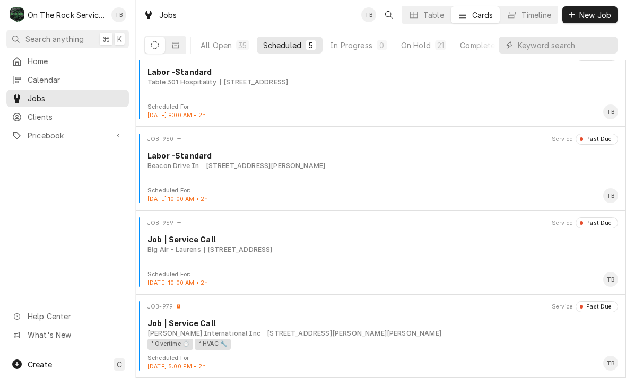
scroll to position [101, 0]
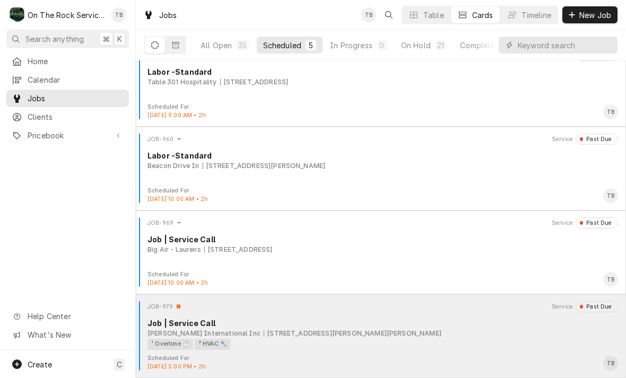
click at [392, 339] on div "¹ Overtime ⏱️ ² HVAC 🔧" at bounding box center [379, 344] width 463 height 11
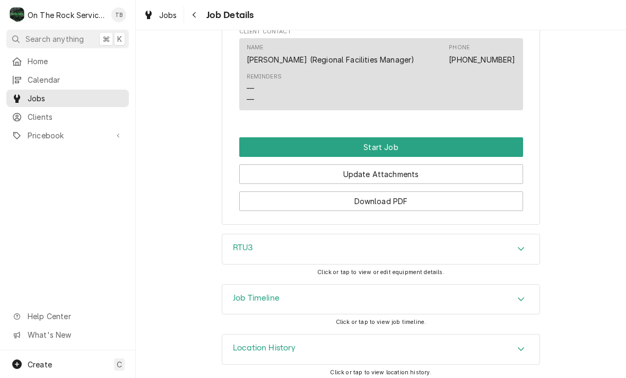
scroll to position [1002, 0]
